Goal: Information Seeking & Learning: Learn about a topic

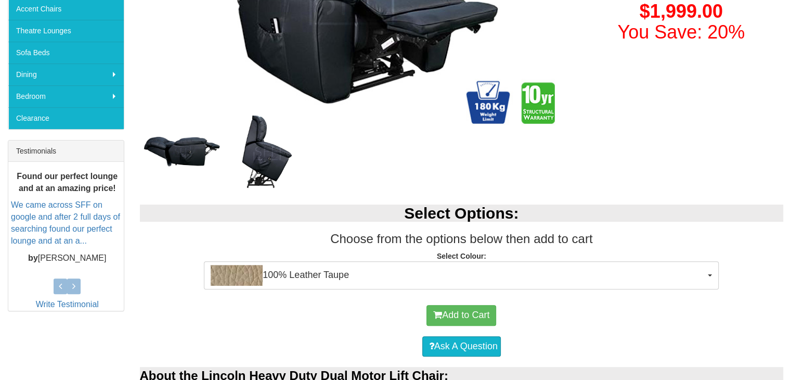
scroll to position [319, 0]
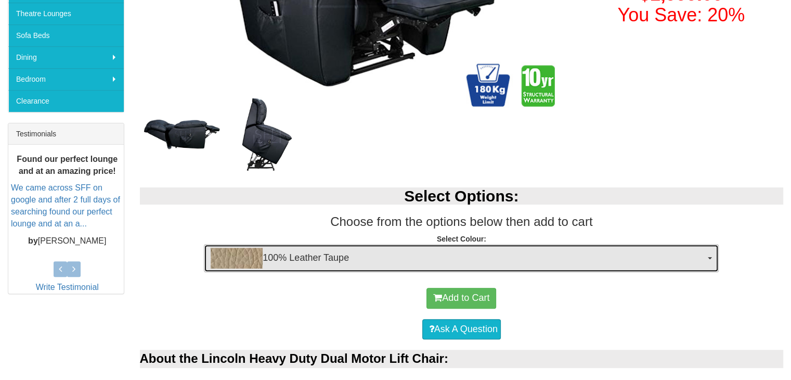
click at [707, 254] on button "100% Leather Taupe" at bounding box center [461, 258] width 515 height 28
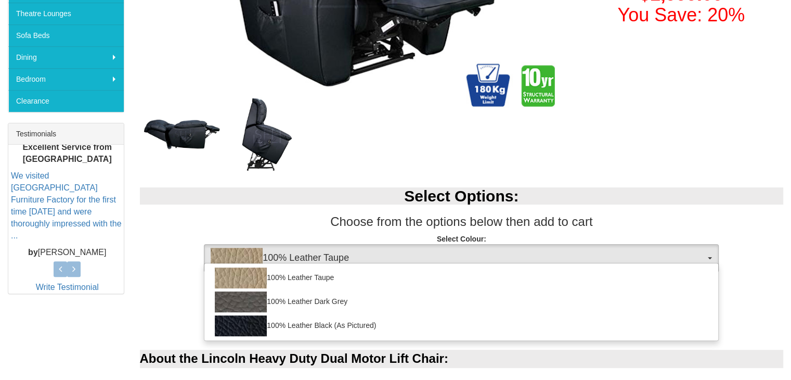
click at [749, 215] on h3 "Choose from the options below then add to cart" at bounding box center [462, 222] width 644 height 14
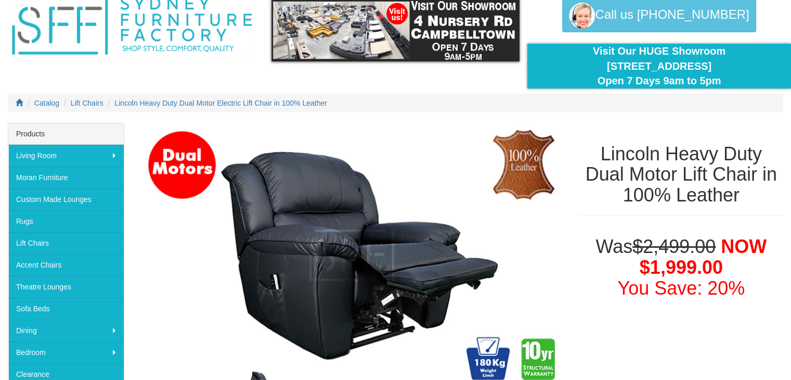
scroll to position [40, 0]
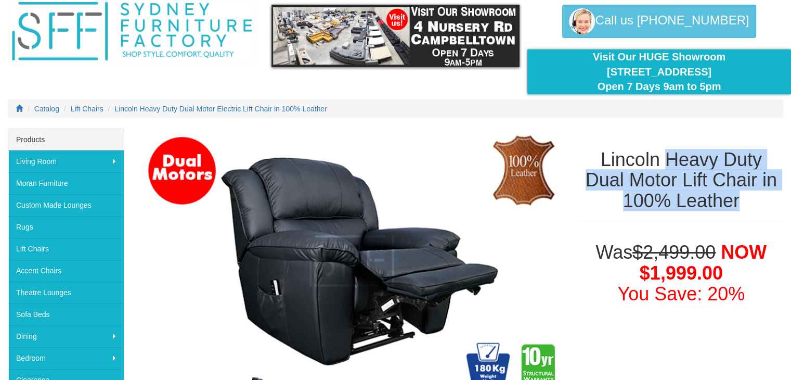
drag, startPoint x: 666, startPoint y: 154, endPoint x: 745, endPoint y: 200, distance: 91.3
click at [745, 200] on h1 "Lincoln Heavy Duty Dual Motor Lift Chair in 100% Leather" at bounding box center [681, 180] width 204 height 62
copy h1 "Heavy Duty Dual Motor Lift Chair in 100% Leather"
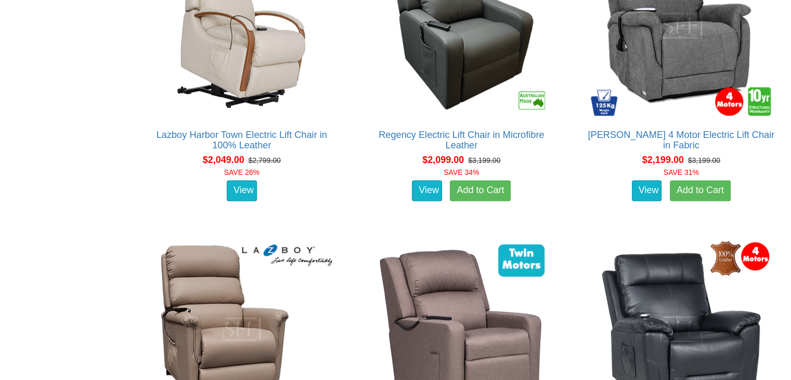
scroll to position [1417, 0]
